Goal: Information Seeking & Learning: Check status

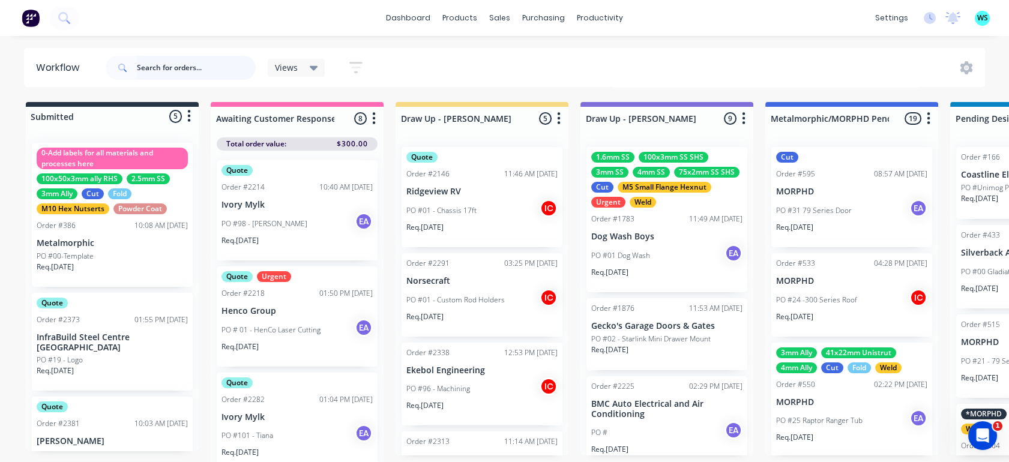
click at [187, 70] on input "text" at bounding box center [196, 68] width 119 height 24
type input "POWER"
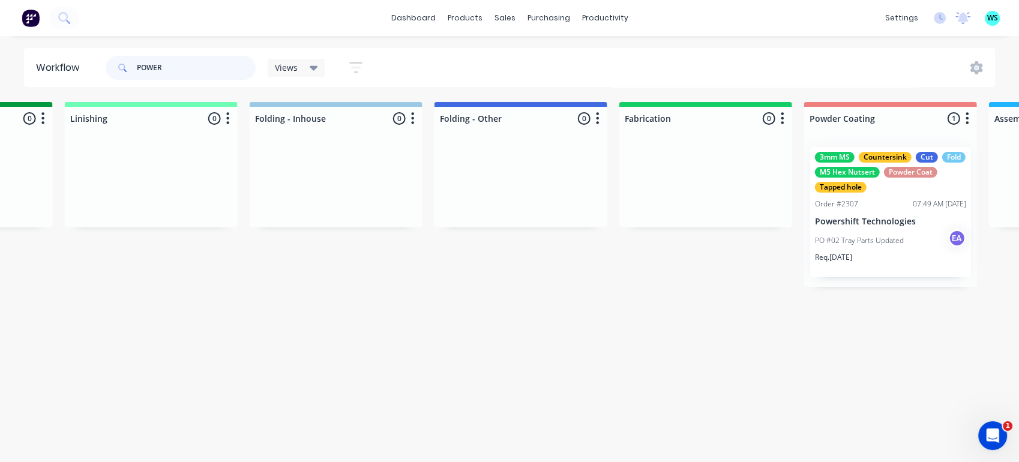
scroll to position [0, 3001]
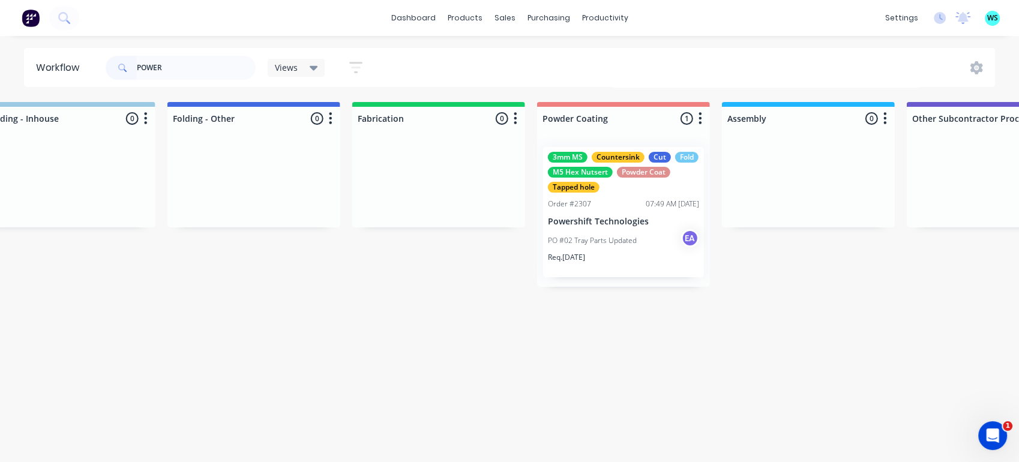
click at [610, 224] on p "Powershift Technologies" at bounding box center [623, 222] width 151 height 10
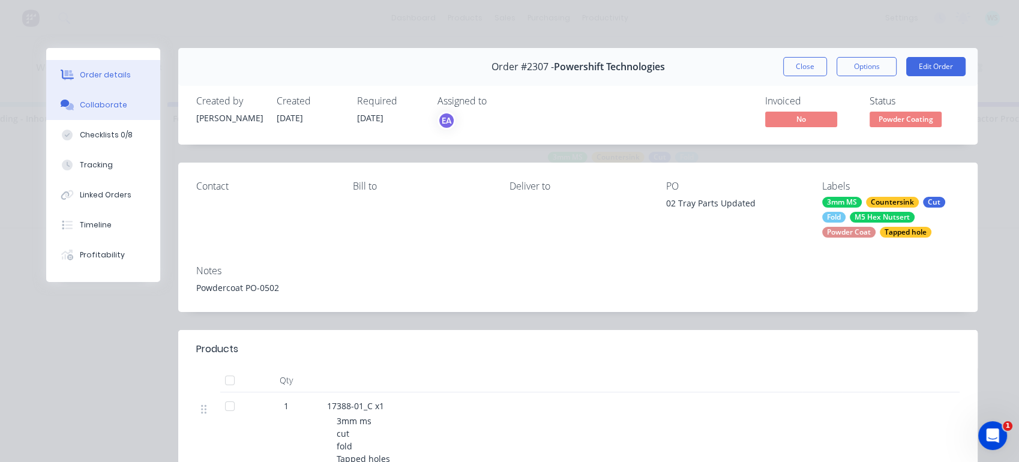
click at [106, 104] on div "Collaborate" at bounding box center [103, 105] width 47 height 11
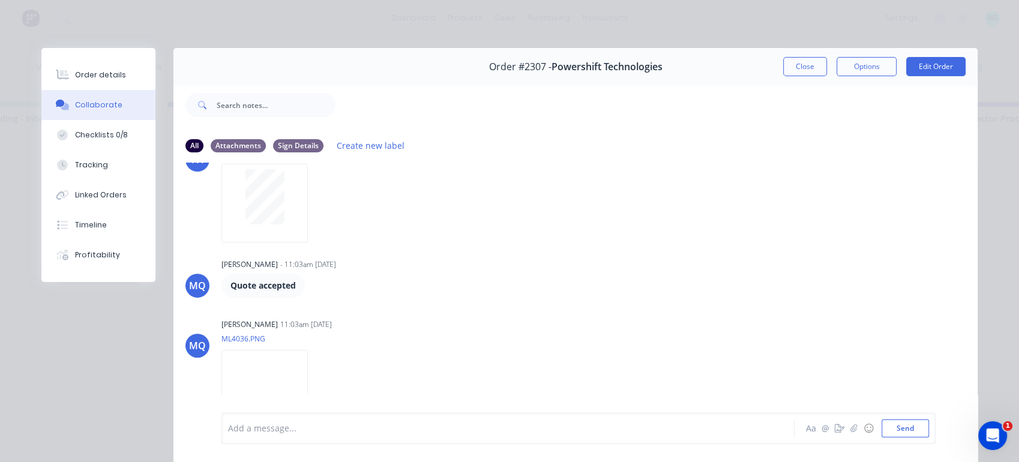
scroll to position [583, 0]
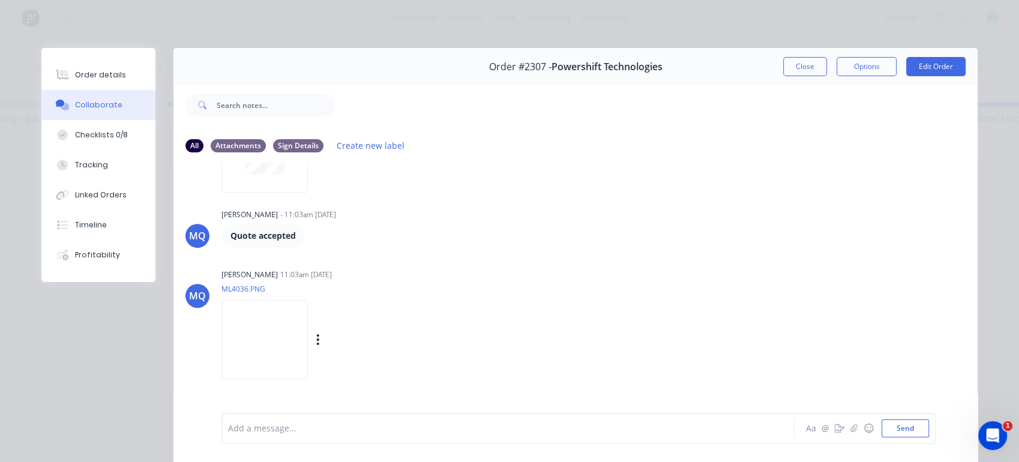
click at [267, 326] on img at bounding box center [264, 339] width 86 height 79
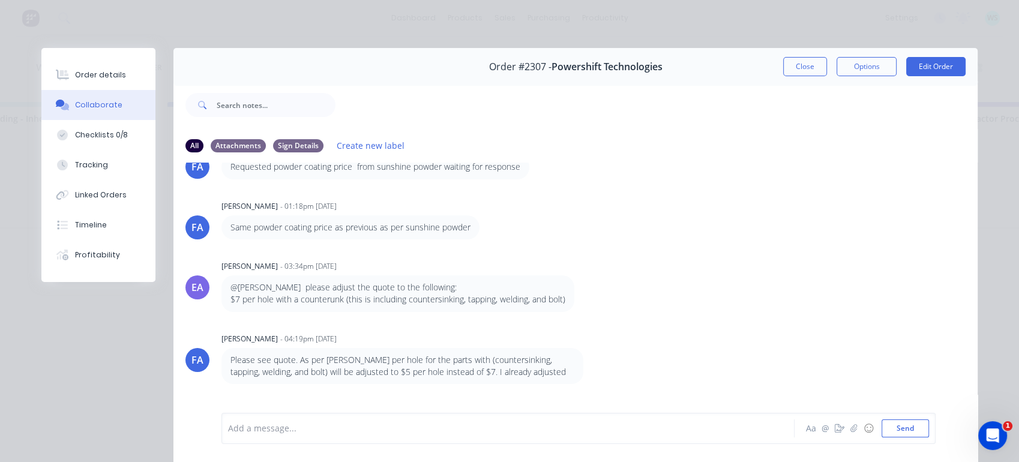
scroll to position [0, 0]
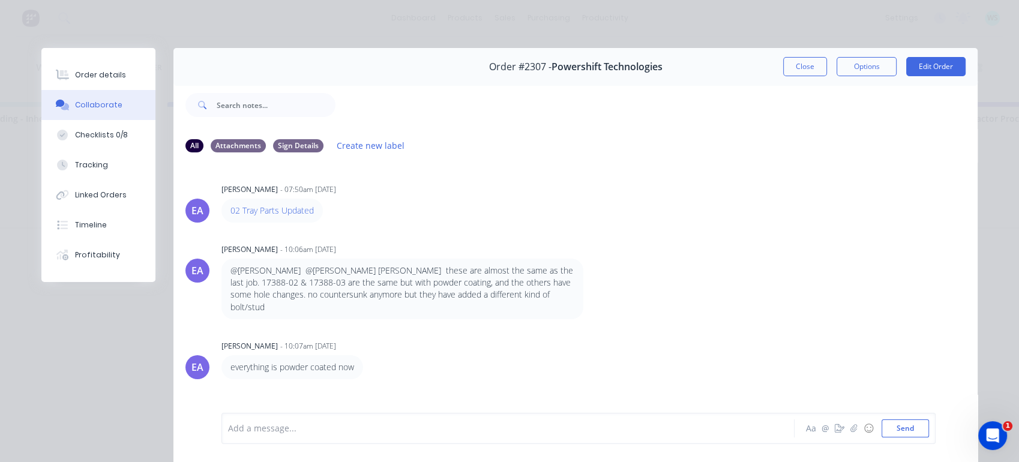
click at [786, 74] on button "Close" at bounding box center [805, 66] width 44 height 19
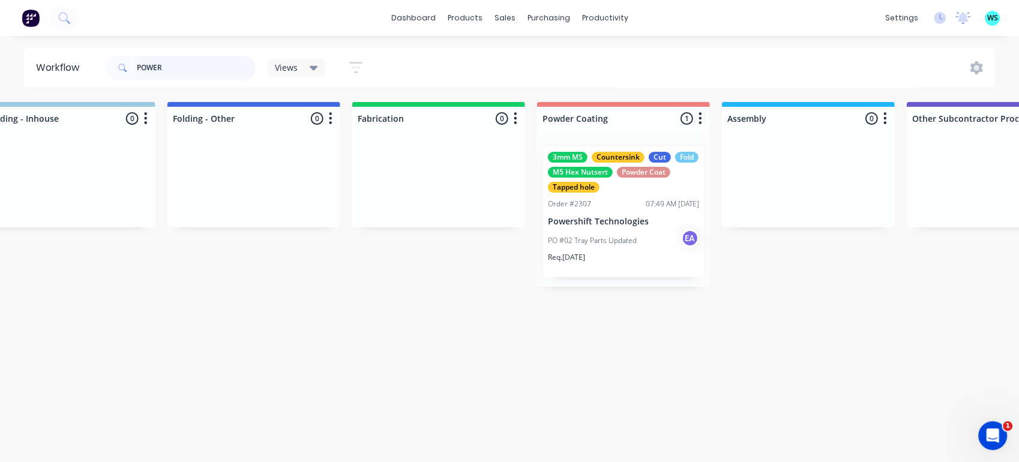
click at [157, 66] on input "POWER" at bounding box center [196, 68] width 119 height 24
type input "\"
